Goal: Task Accomplishment & Management: Complete application form

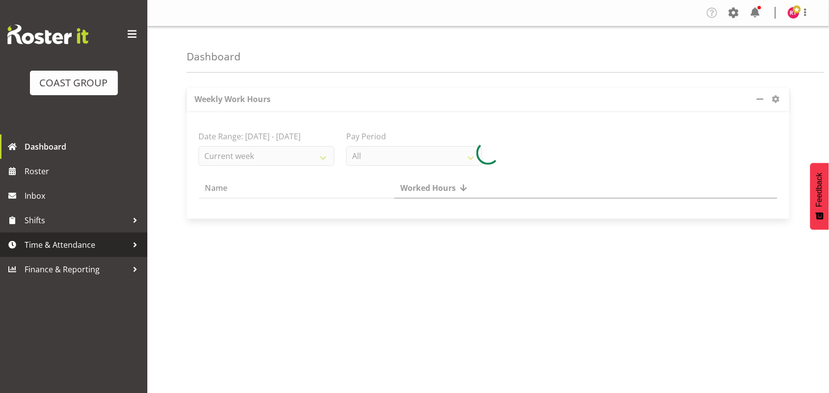
click at [77, 239] on span "Time & Attendance" at bounding box center [76, 245] width 103 height 15
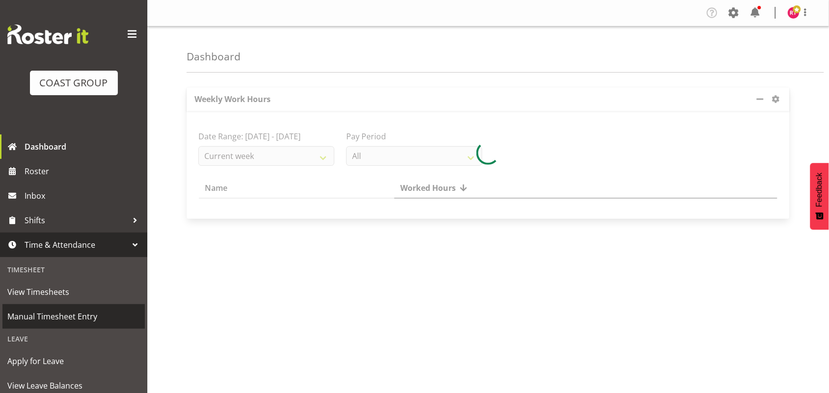
click at [77, 317] on span "Manual Timesheet Entry" at bounding box center [73, 316] width 133 height 15
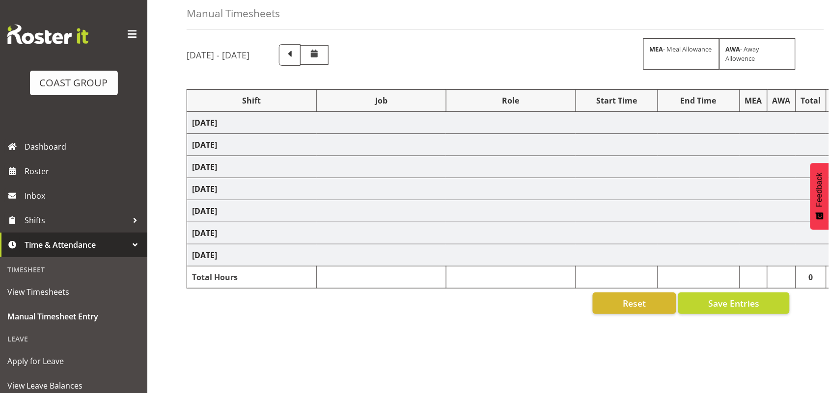
scroll to position [89, 0]
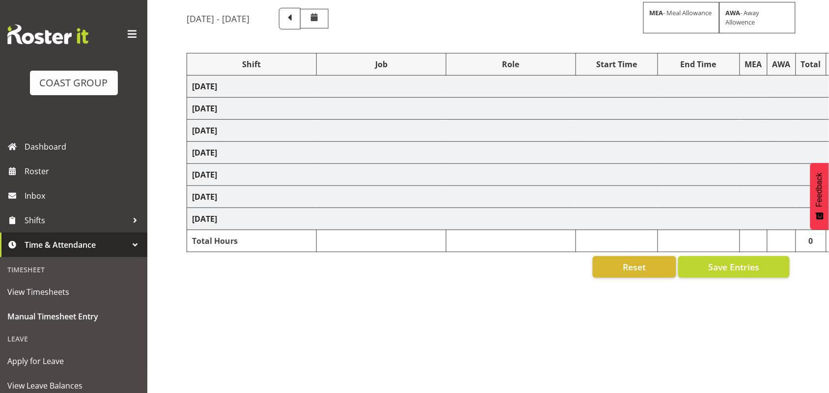
select select "80327"
select select "69"
select select "80330"
select select "8688"
select select "80331"
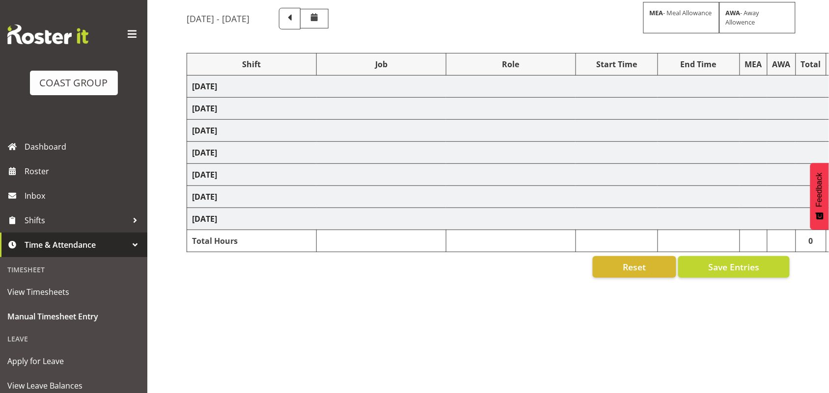
select select "69"
select select "80332"
select select "10470"
select select "80337"
select select "69"
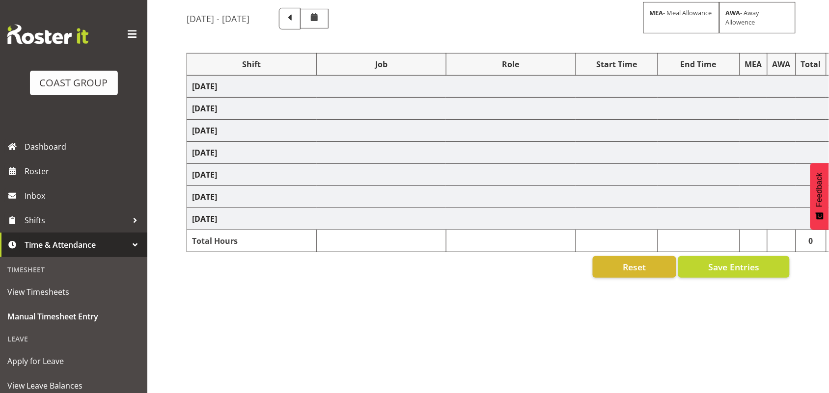
select select "80338"
select select "10069"
select select "80340"
select select "9699"
select select "80343"
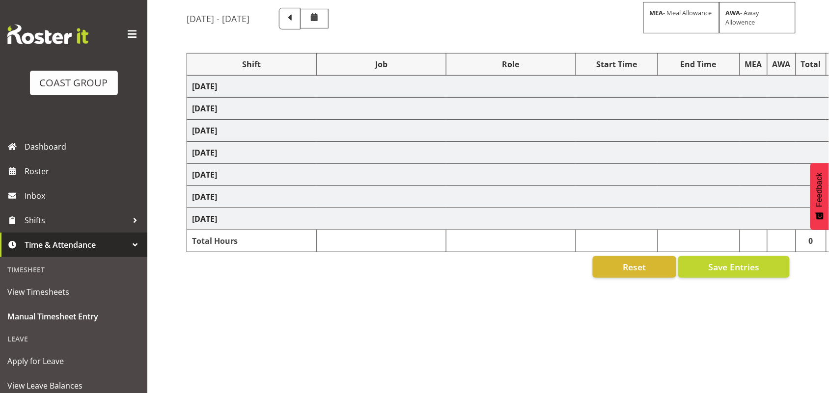
select select "69"
select select "80344"
select select "69"
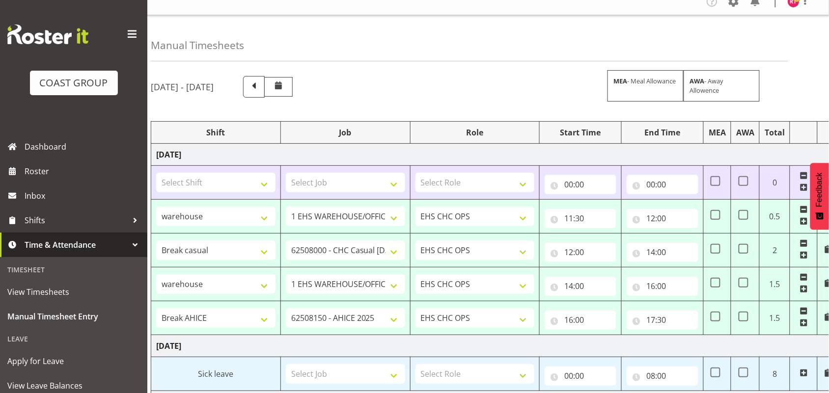
scroll to position [0, 0]
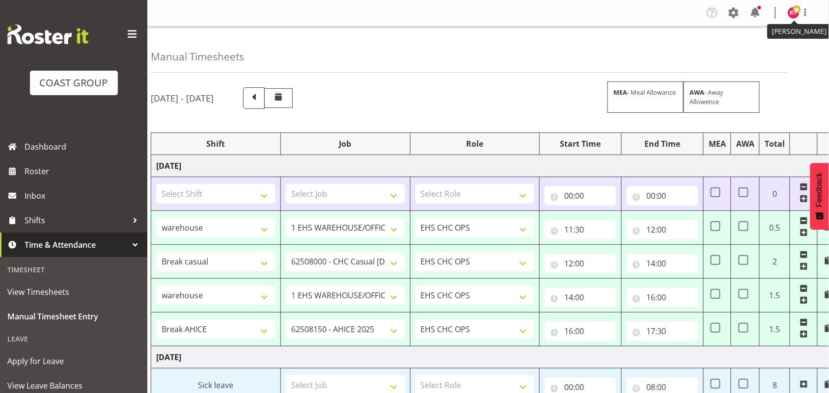
click at [789, 14] on img at bounding box center [793, 13] width 12 height 12
click at [794, 14] on img at bounding box center [793, 13] width 12 height 12
click at [793, 14] on img at bounding box center [793, 13] width 12 height 12
click at [772, 49] on link "Log Out" at bounding box center [764, 52] width 94 height 18
